Goal: Information Seeking & Learning: Learn about a topic

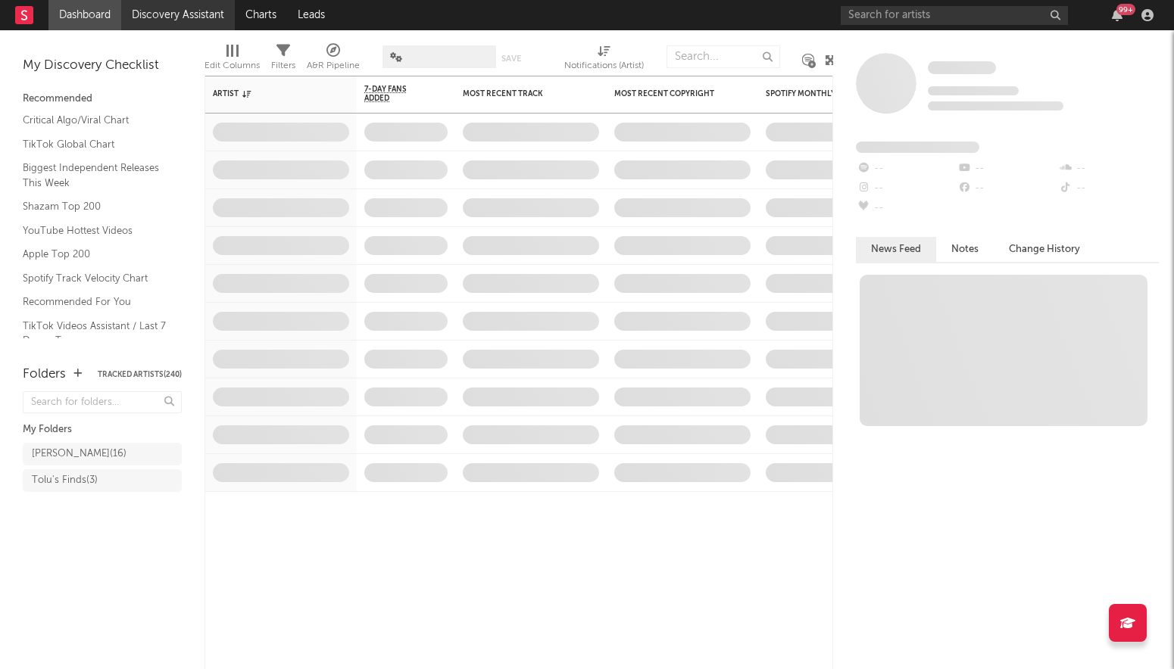
click at [195, 20] on link "Discovery Assistant" at bounding box center [178, 15] width 114 height 30
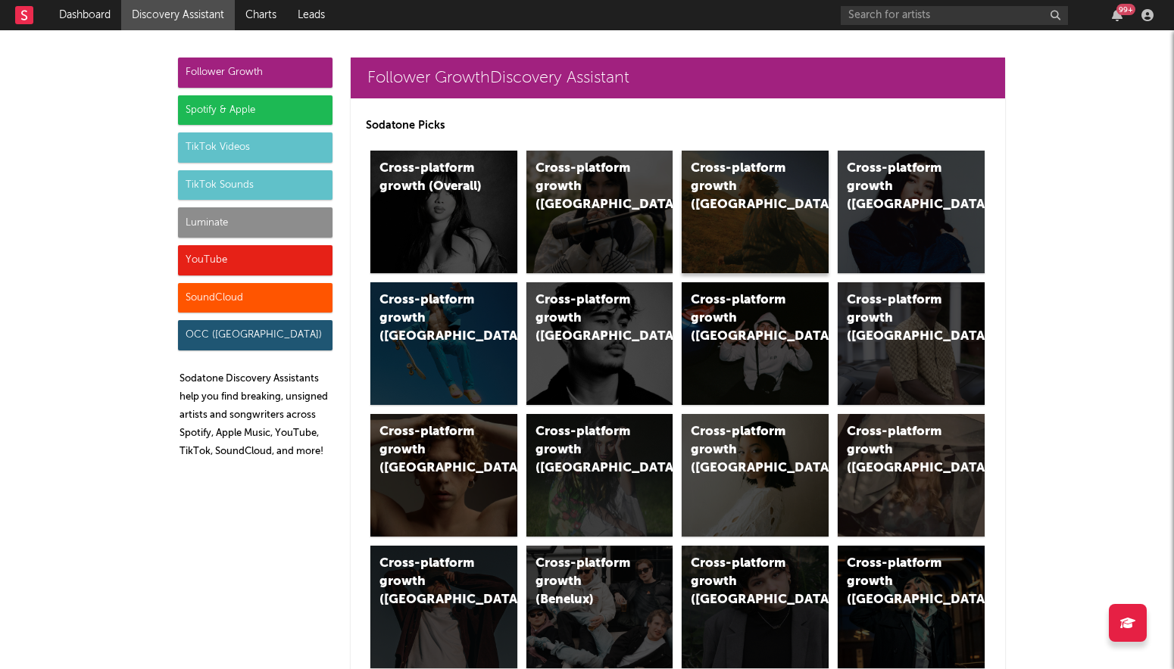
click at [711, 166] on div "Cross-platform growth ([GEOGRAPHIC_DATA])" at bounding box center [742, 187] width 103 height 55
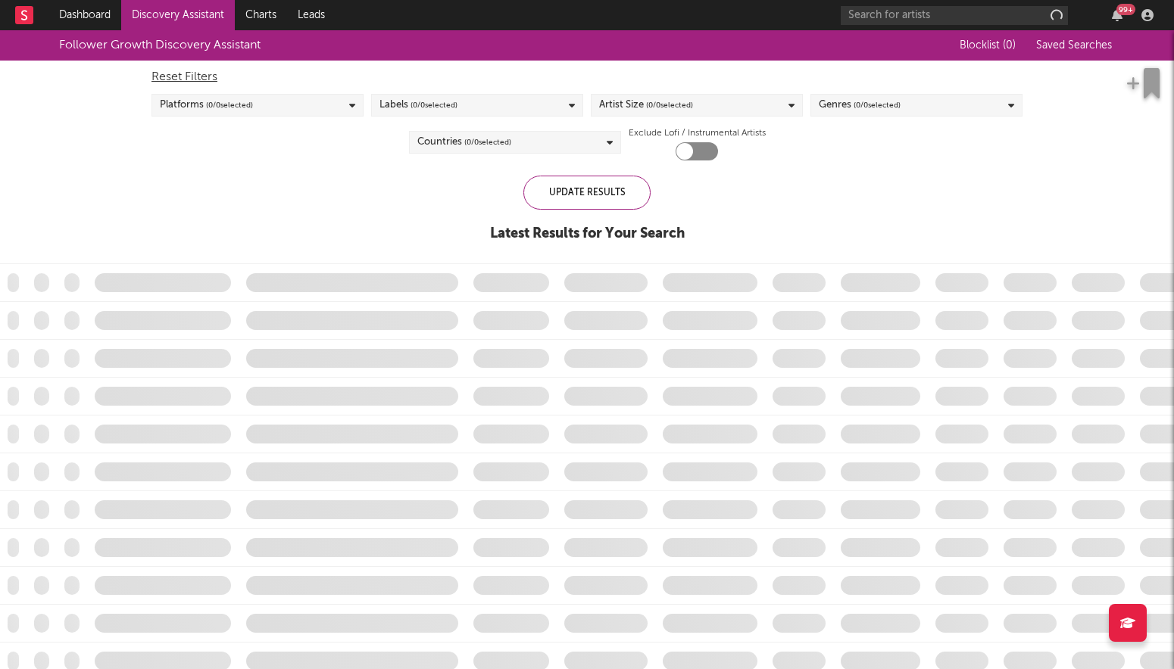
checkbox input "true"
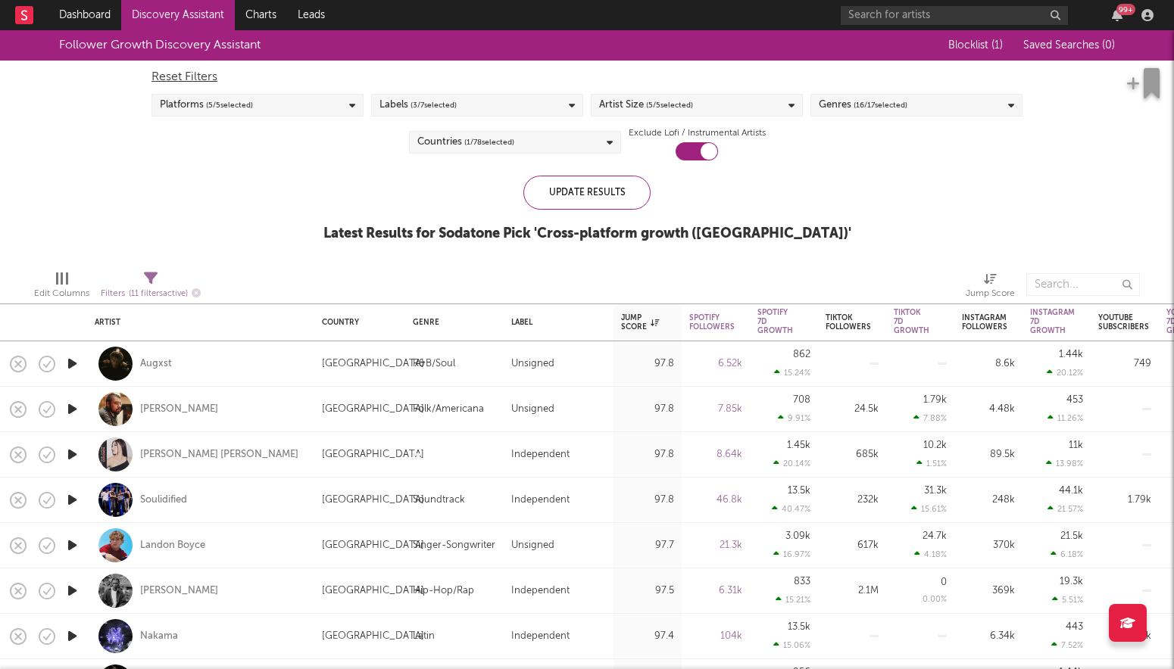
click at [73, 364] on icon "button" at bounding box center [72, 363] width 16 height 19
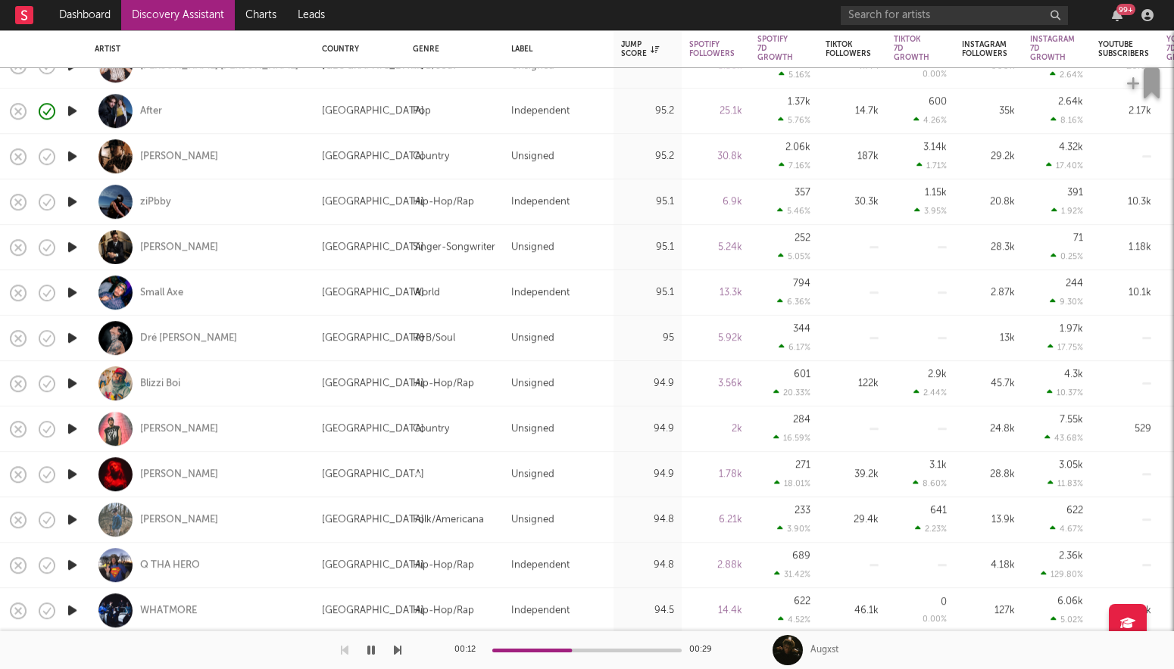
click at [373, 647] on icon "button" at bounding box center [371, 650] width 8 height 12
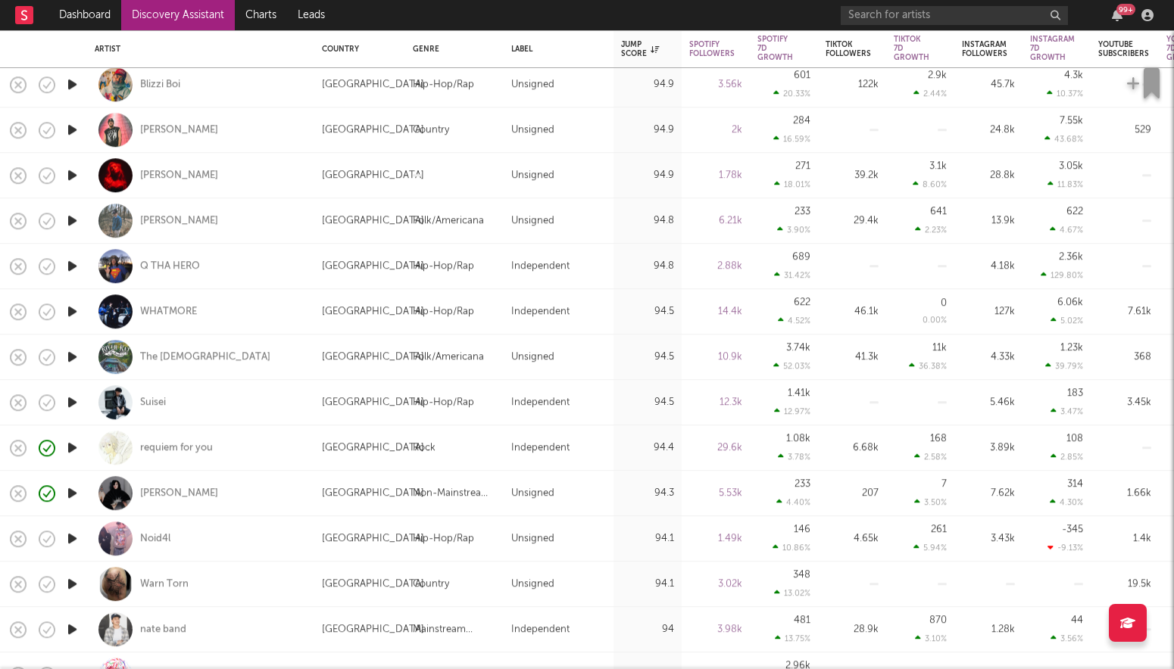
click at [74, 493] on icon "button" at bounding box center [72, 493] width 16 height 19
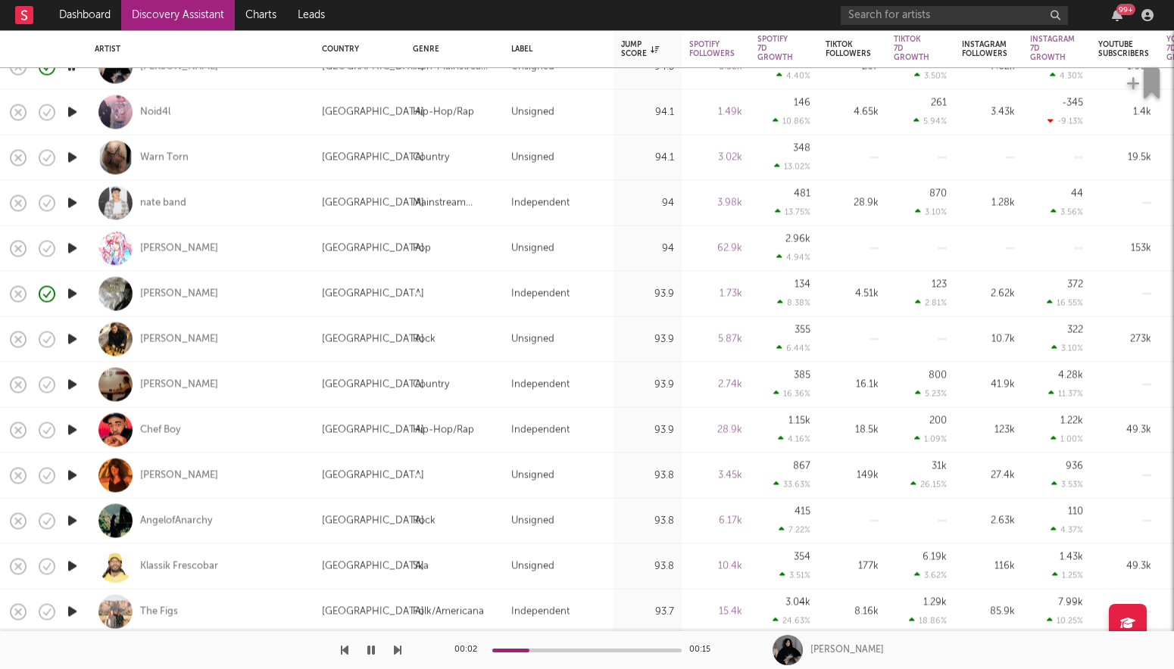
click at [368, 644] on icon "button" at bounding box center [371, 650] width 8 height 12
